Goal: Task Accomplishment & Management: Manage account settings

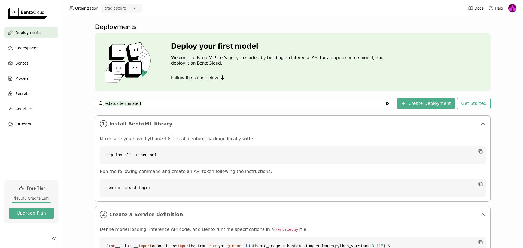
click at [418, 8] on img at bounding box center [513, 8] width 8 height 8
click at [418, 44] on span "Settings" at bounding box center [502, 43] width 14 height 5
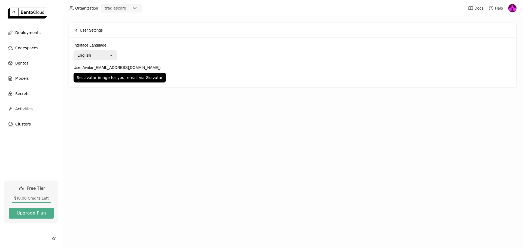
click at [138, 113] on div "User Settings Interface Language English open User Avatar ([EMAIL_ADDRESS][DOMA…" at bounding box center [293, 132] width 461 height 232
click at [109, 55] on icon "open" at bounding box center [111, 55] width 4 height 4
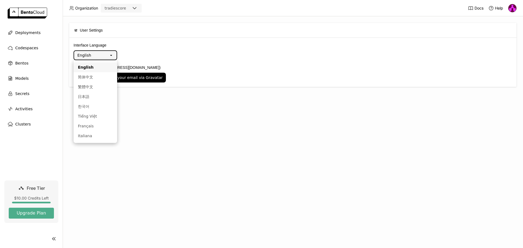
click at [109, 55] on icon "open" at bounding box center [111, 55] width 4 height 4
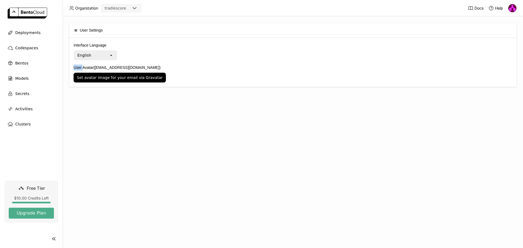
click at [109, 55] on icon "open" at bounding box center [111, 55] width 4 height 4
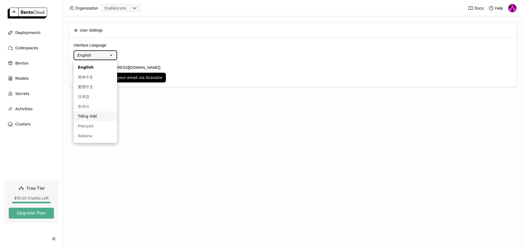
click at [92, 113] on li "Tiếng Việt" at bounding box center [96, 116] width 44 height 10
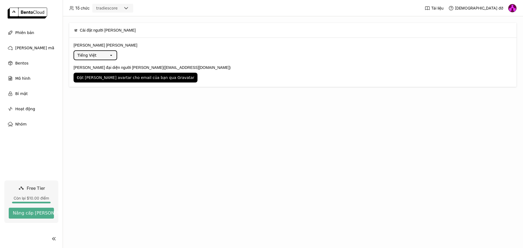
click at [99, 57] on div "Tiếng Việt" at bounding box center [91, 55] width 35 height 9
click at [91, 69] on div "English" at bounding box center [95, 67] width 35 height 5
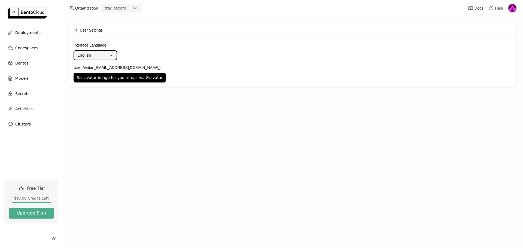
click at [94, 103] on div "User Settings Interface Language English open User Avatar ([EMAIL_ADDRESS][DOMA…" at bounding box center [293, 132] width 461 height 232
click at [25, 78] on span "Models" at bounding box center [21, 78] width 13 height 7
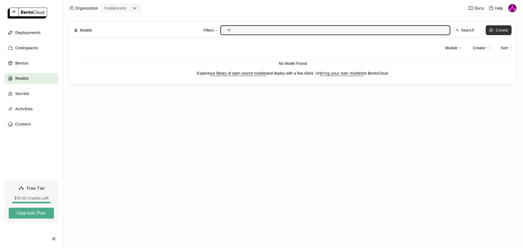
click at [418, 33] on button "Create" at bounding box center [499, 30] width 26 height 10
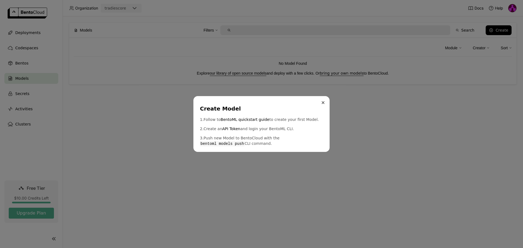
click at [324, 103] on icon "Close" at bounding box center [323, 103] width 2 height 2
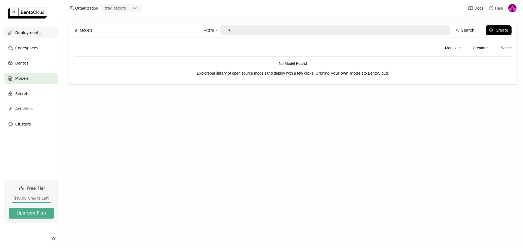
click at [16, 32] on span "Deployments" at bounding box center [27, 32] width 25 height 7
